Goal: Task Accomplishment & Management: Use online tool/utility

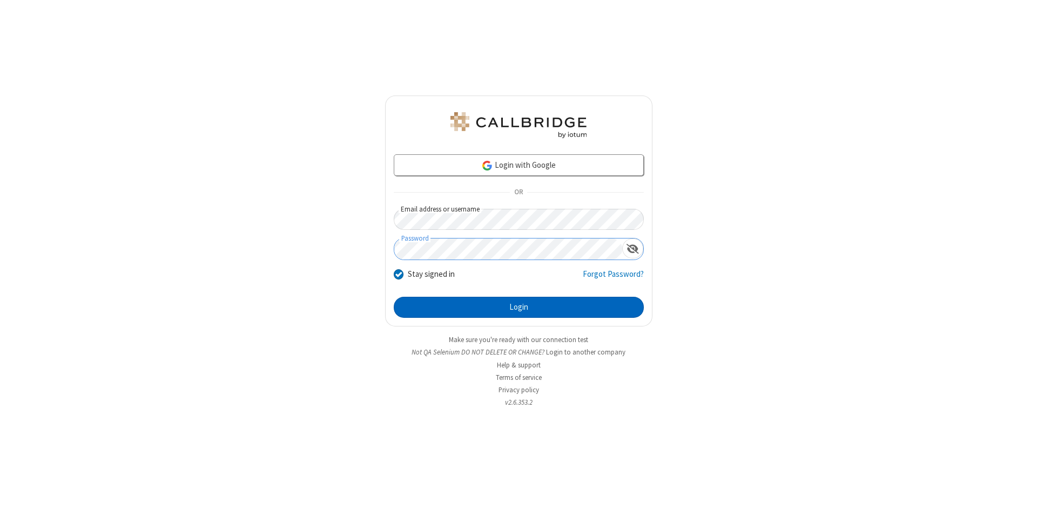
click at [518, 308] on button "Login" at bounding box center [519, 308] width 250 height 22
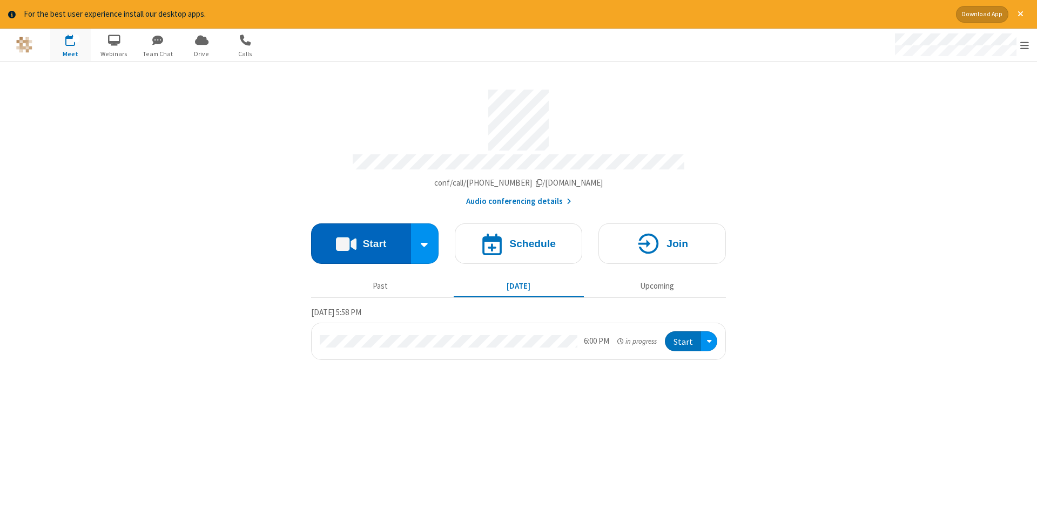
click at [361, 240] on button "Start" at bounding box center [361, 244] width 100 height 41
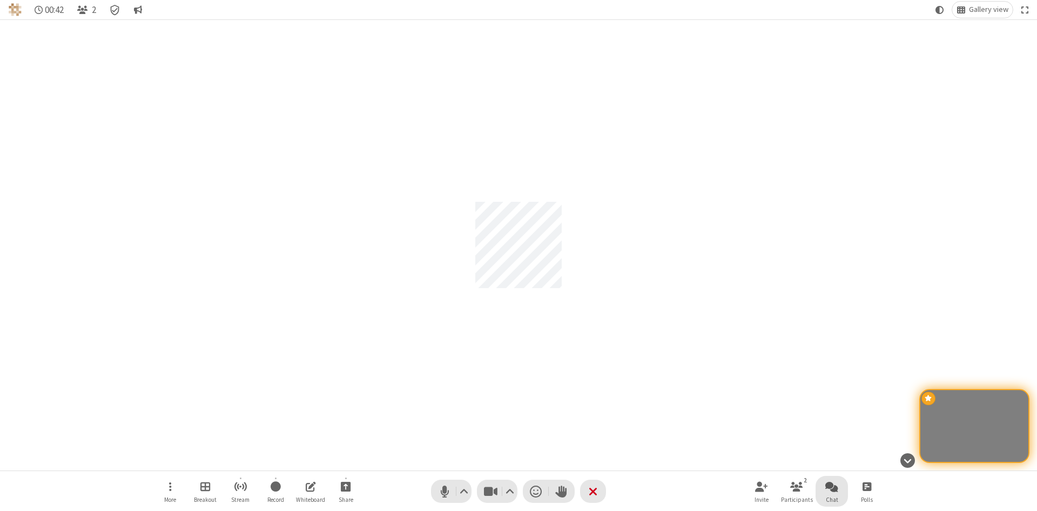
click at [832, 487] on span "Open chat" at bounding box center [831, 487] width 13 height 14
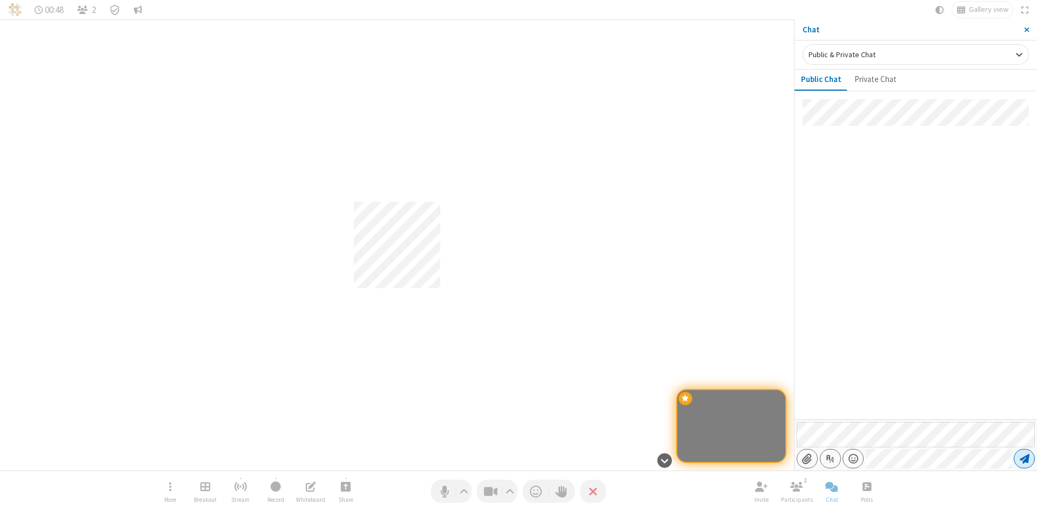
click at [1024, 459] on span "Send message" at bounding box center [1025, 459] width 10 height 11
